Goal: Task Accomplishment & Management: Complete application form

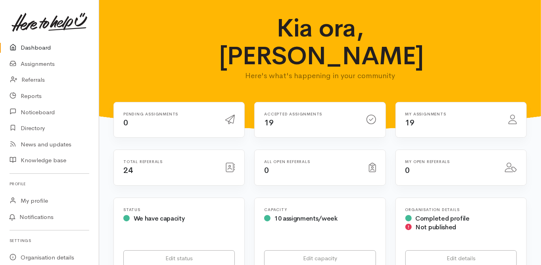
click at [40, 47] on link "Dashboard" at bounding box center [49, 48] width 99 height 16
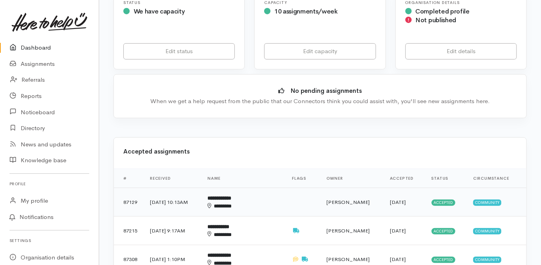
scroll to position [222, 0]
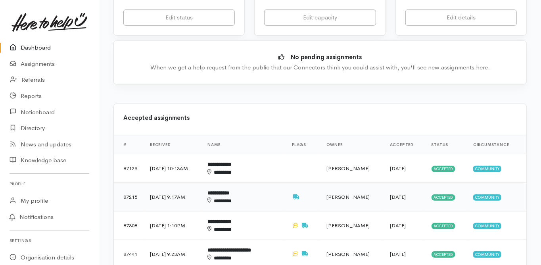
scroll to position [254, 0]
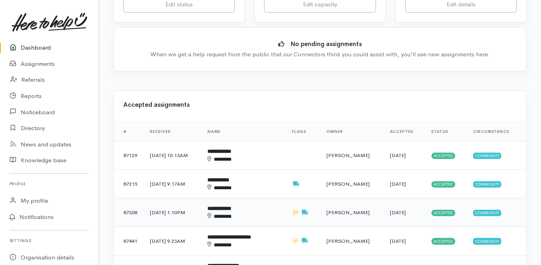
click at [236, 198] on td "**********" at bounding box center [243, 212] width 84 height 29
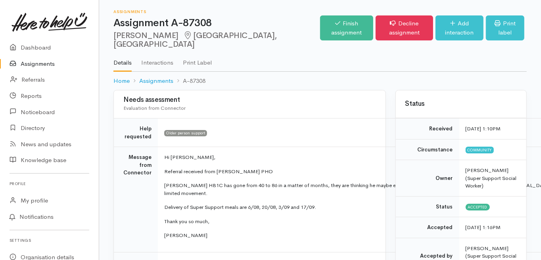
click at [389, 218] on p "Thank you so much," at bounding box center [371, 222] width 414 height 8
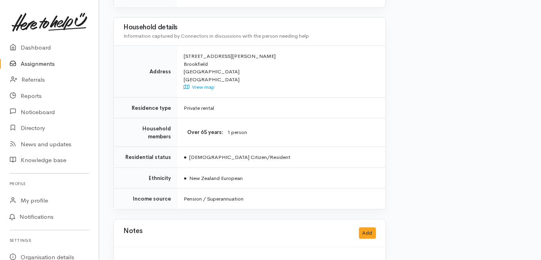
scroll to position [695, 0]
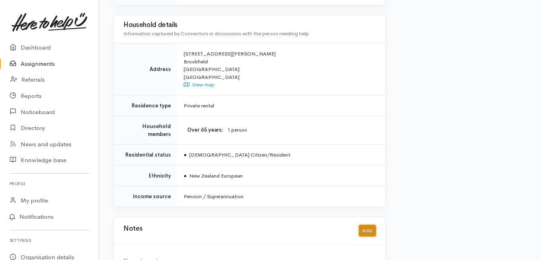
click at [369, 225] on button "Add" at bounding box center [367, 230] width 17 height 11
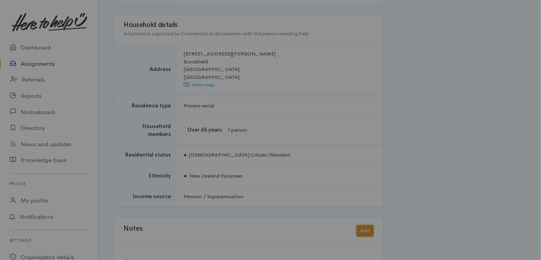
scroll to position [690, 0]
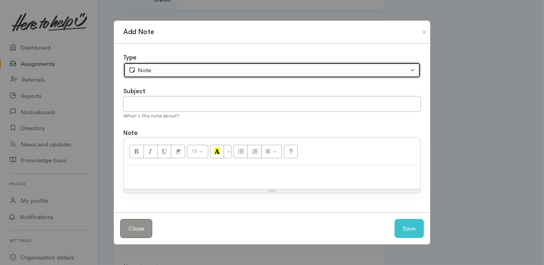
click at [146, 75] on div "Note" at bounding box center [268, 70] width 280 height 9
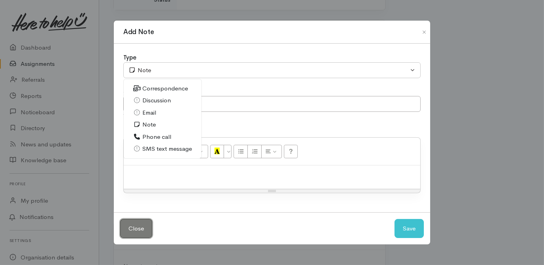
click at [132, 231] on button "Close" at bounding box center [136, 228] width 32 height 19
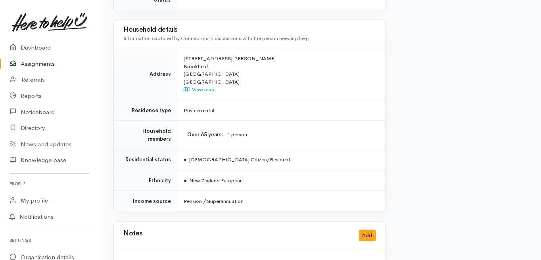
click at [114, 170] on td "Ethnicity" at bounding box center [145, 180] width 63 height 21
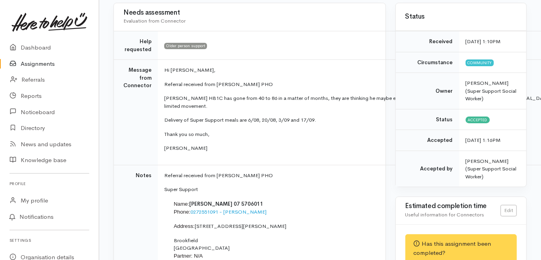
scroll to position [0, 0]
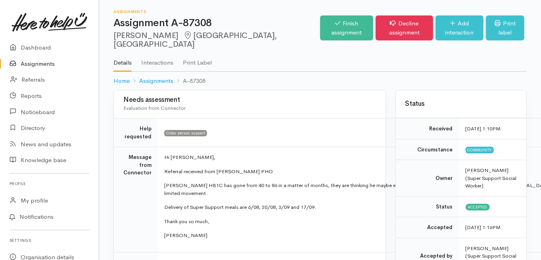
click at [320, 25] on link "Finish assignment" at bounding box center [346, 27] width 53 height 25
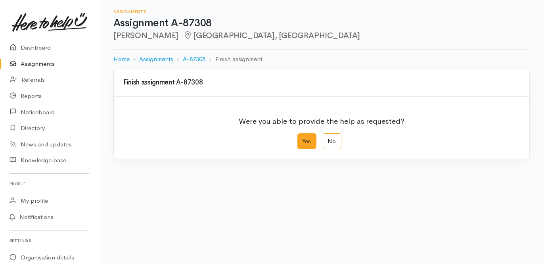
click at [305, 142] on label "Yes" at bounding box center [306, 141] width 19 height 16
click at [303, 138] on input "Yes" at bounding box center [299, 135] width 5 height 5
radio input "true"
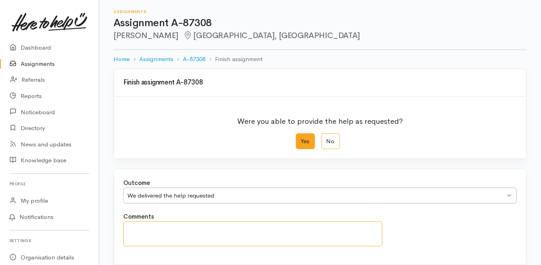
click at [135, 230] on textarea "Comments" at bounding box center [252, 233] width 259 height 25
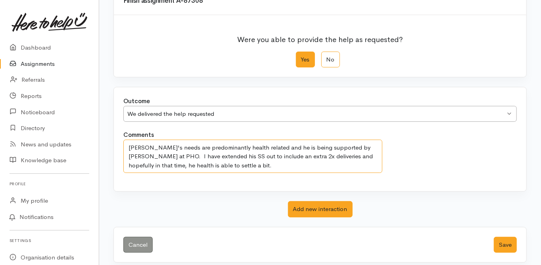
scroll to position [87, 0]
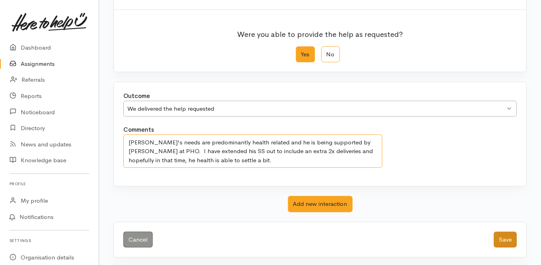
type textarea "Gary's needs are predominantly health related and he is being supported by Clar…"
click at [504, 238] on button "Save" at bounding box center [505, 240] width 23 height 16
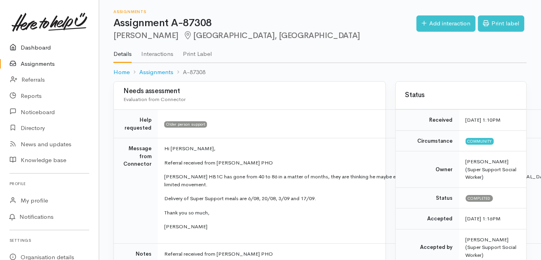
click at [37, 49] on link "Dashboard" at bounding box center [49, 48] width 99 height 16
